Goal: Information Seeking & Learning: Learn about a topic

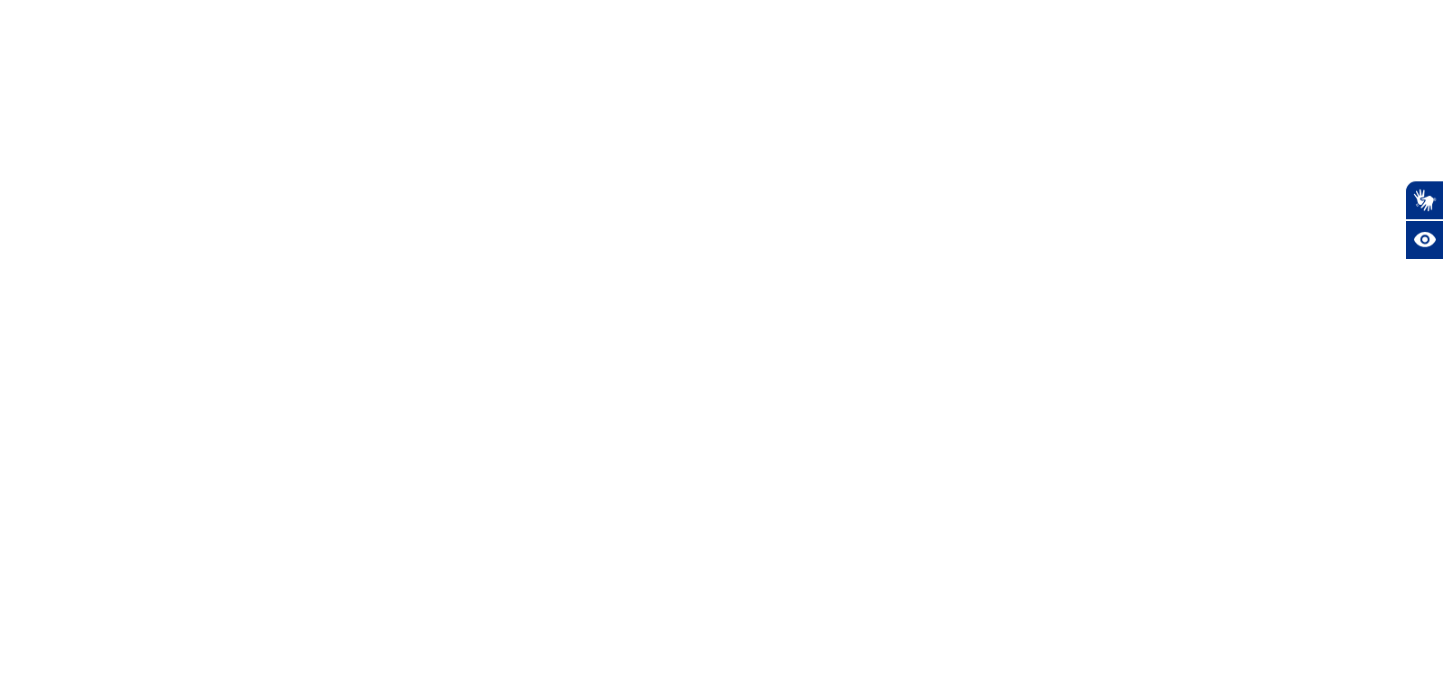
select select "es"
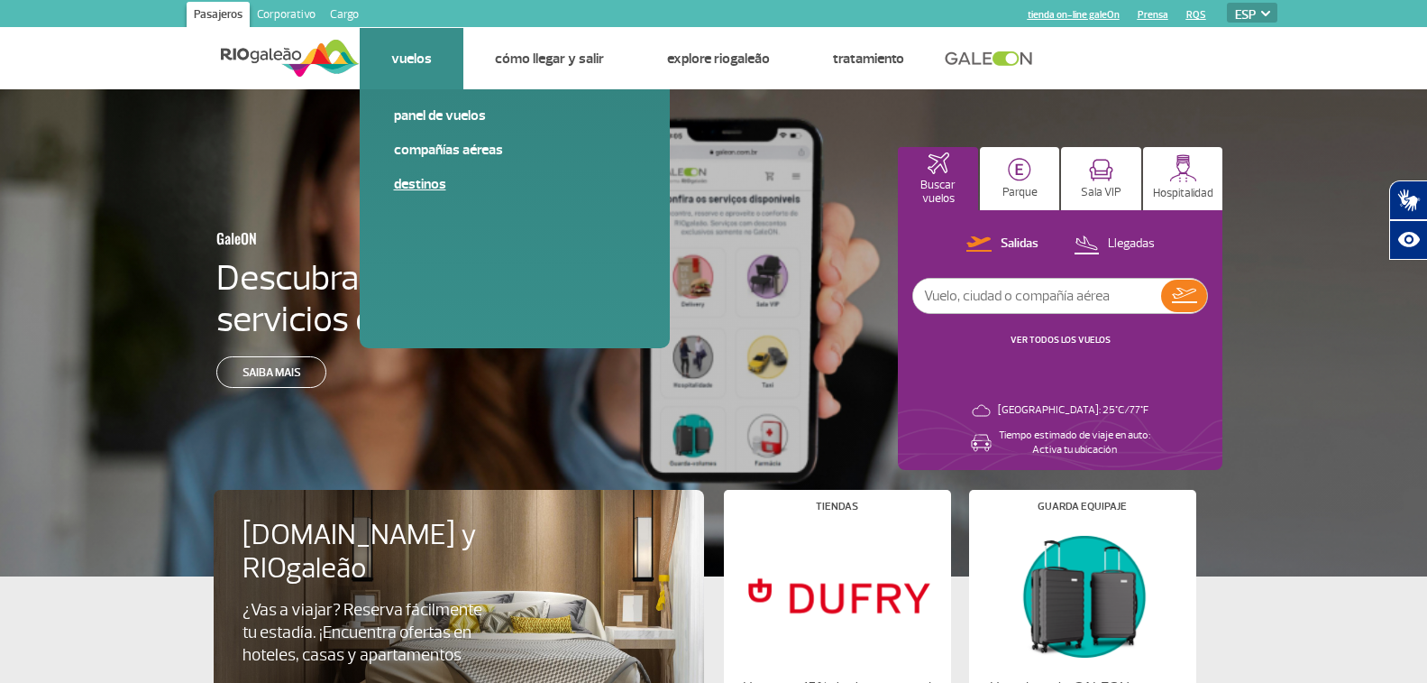
click at [433, 191] on link "Destinos" at bounding box center [515, 184] width 242 height 20
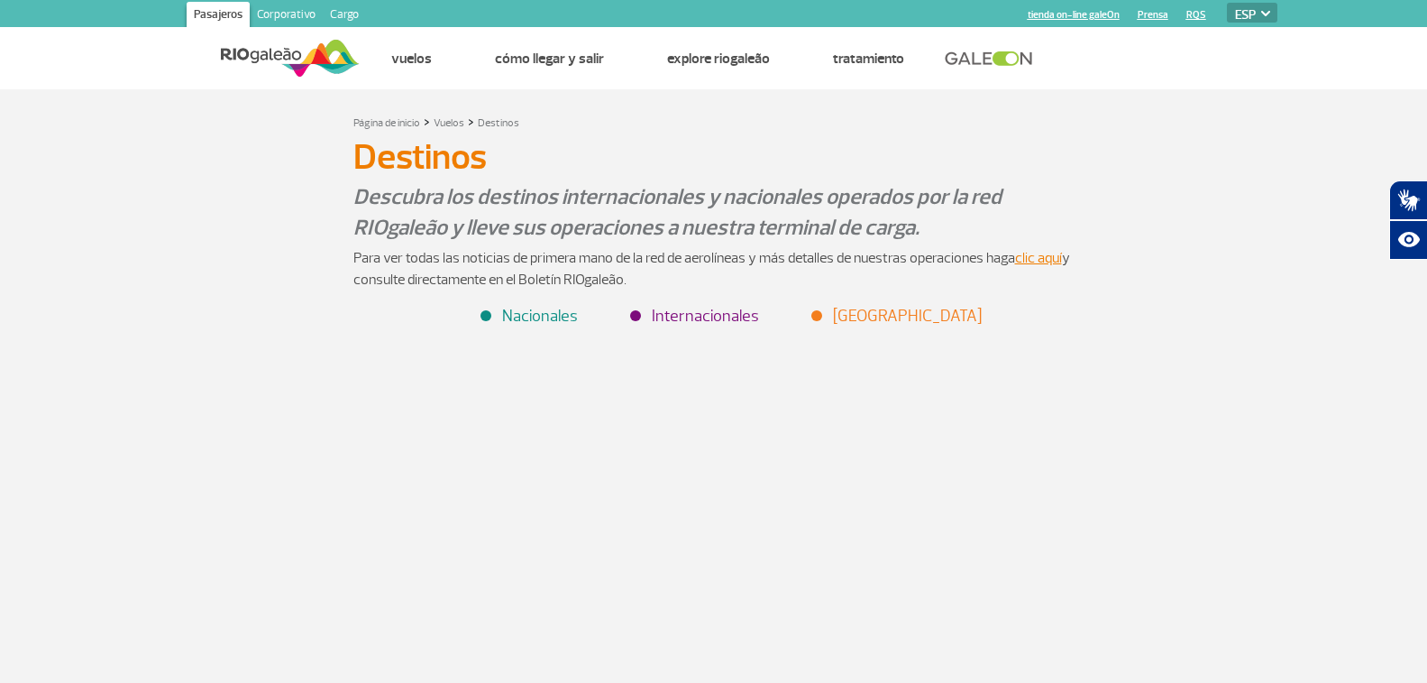
click at [700, 326] on li "Internacionales" at bounding box center [695, 316] width 127 height 24
click at [702, 319] on li "Internacionales" at bounding box center [695, 316] width 127 height 24
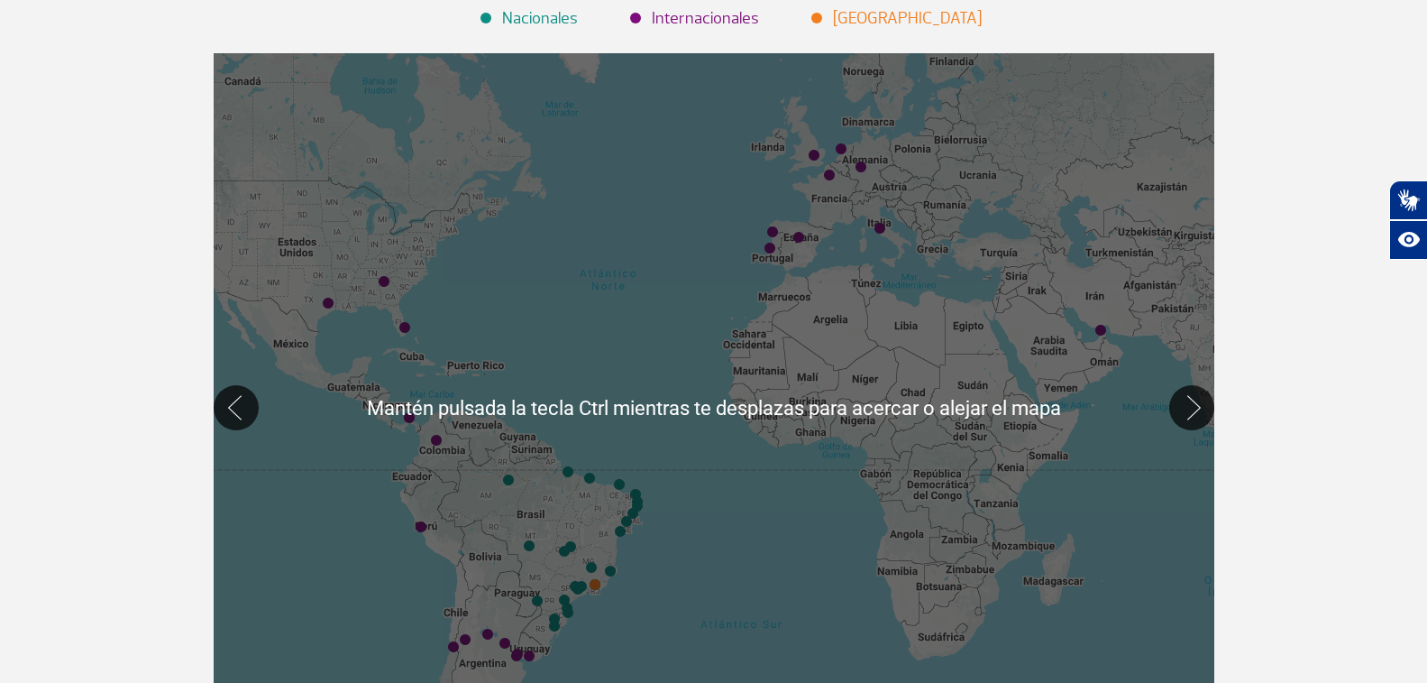
scroll to position [361, 0]
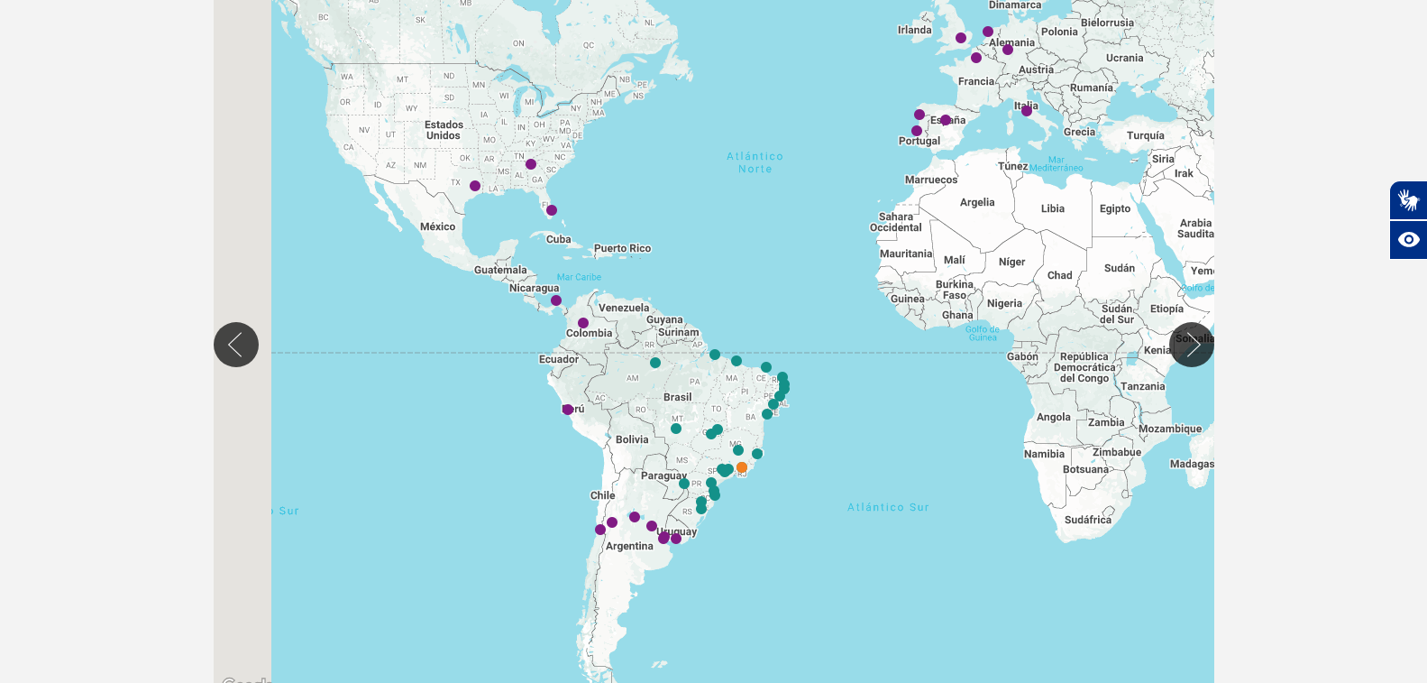
drag, startPoint x: 601, startPoint y: 298, endPoint x: 648, endPoint y: 278, distance: 50.9
click at [648, 278] on div at bounding box center [714, 344] width 1001 height 708
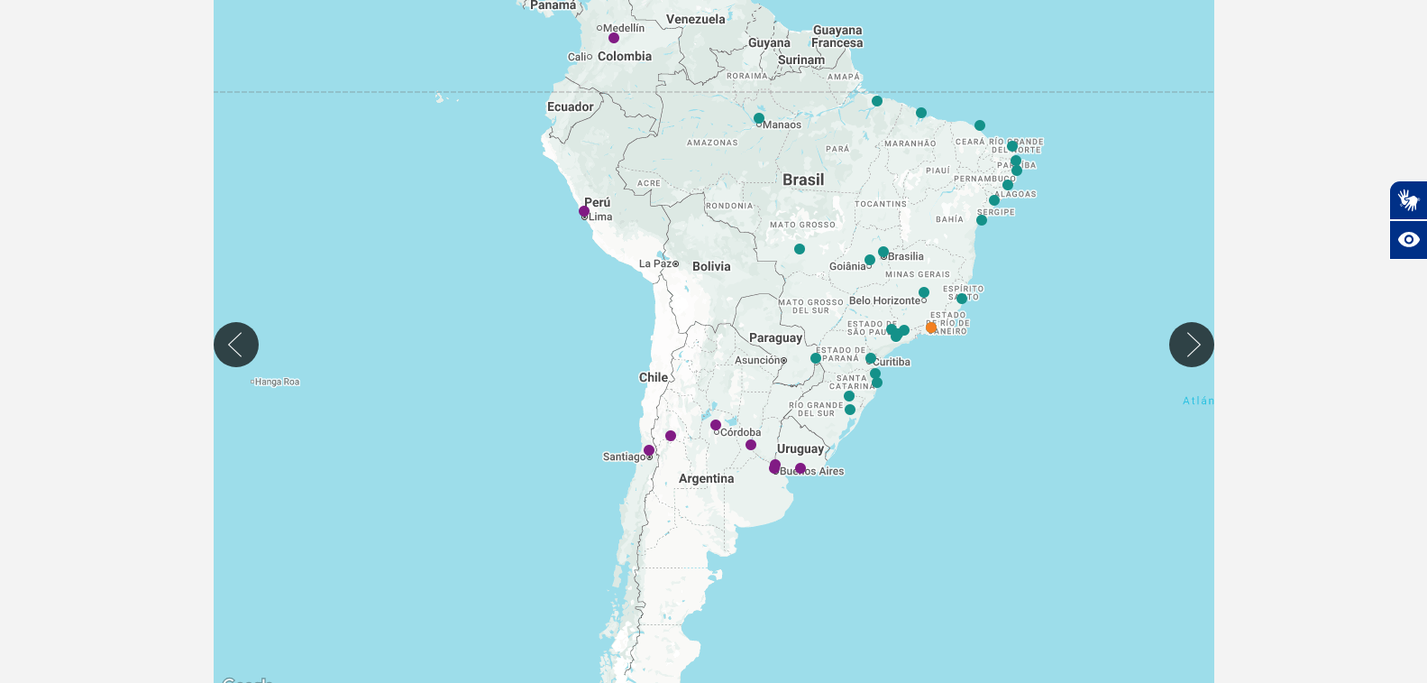
drag, startPoint x: 745, startPoint y: 430, endPoint x: 905, endPoint y: 188, distance: 290.1
click at [905, 188] on div at bounding box center [714, 344] width 1001 height 708
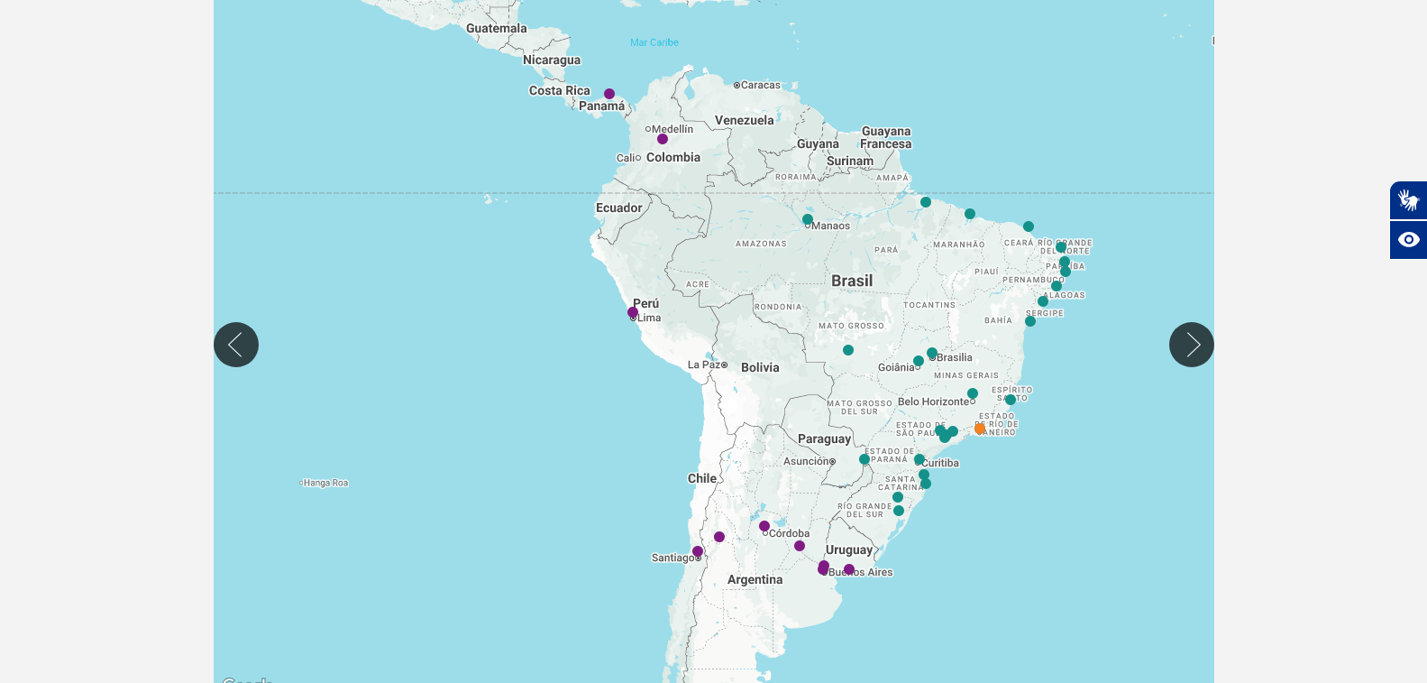
drag, startPoint x: 707, startPoint y: 242, endPoint x: 772, endPoint y: 378, distance: 150.8
click at [772, 378] on div at bounding box center [714, 344] width 1001 height 708
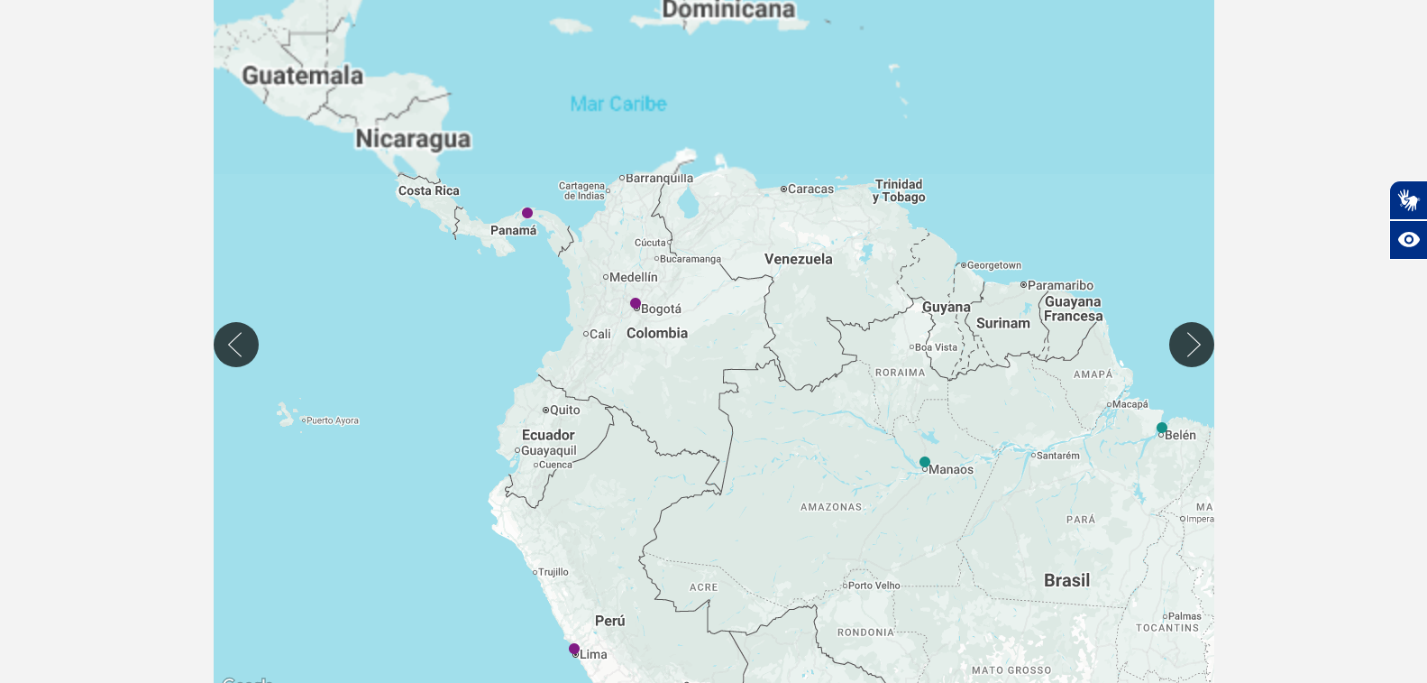
drag, startPoint x: 792, startPoint y: 201, endPoint x: 840, endPoint y: 399, distance: 203.4
click at [840, 398] on div at bounding box center [714, 344] width 1001 height 708
